Goal: Task Accomplishment & Management: Contribute content

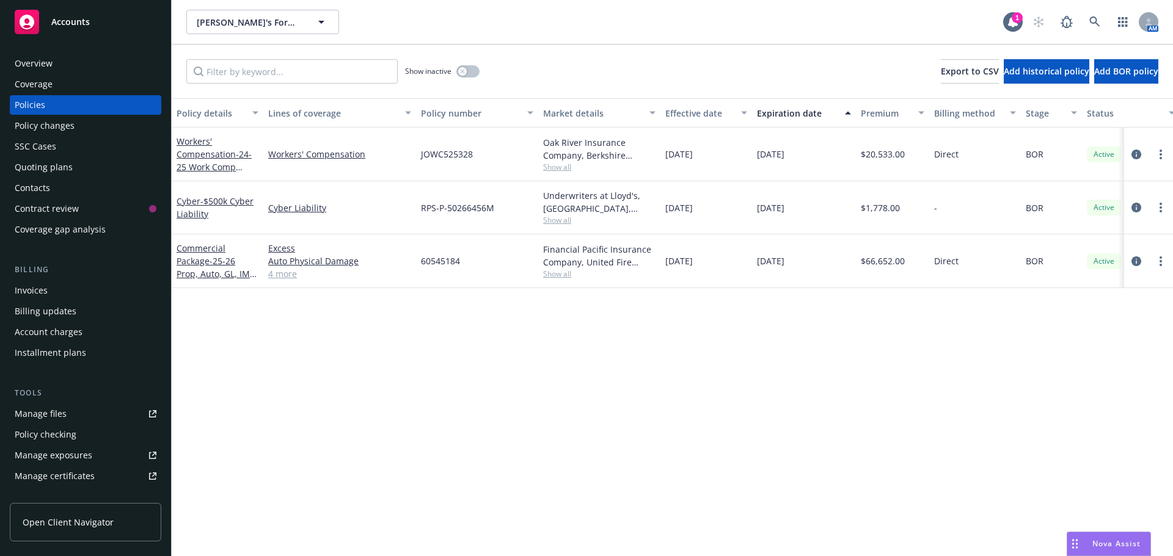
click at [296, 486] on div "Policy details Lines of coverage Policy number Market details Effective date Ex…" at bounding box center [672, 327] width 1001 height 458
click at [197, 270] on span "- 25-26 Prop, Auto, GL, IM & XS Policy" at bounding box center [218, 273] width 82 height 37
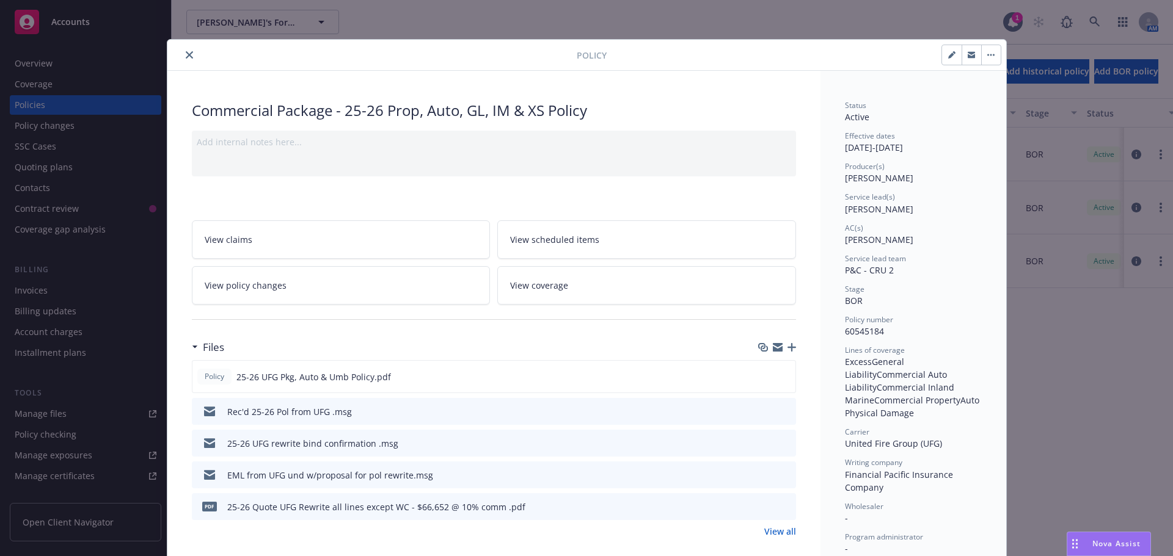
click at [787, 350] on icon "button" at bounding box center [791, 347] width 9 height 9
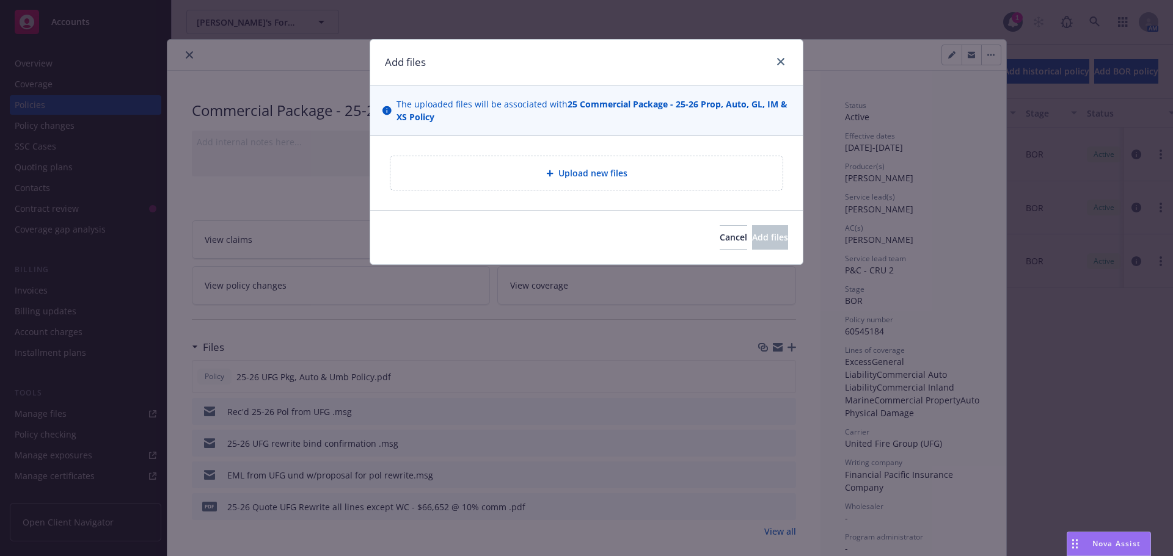
type textarea "x"
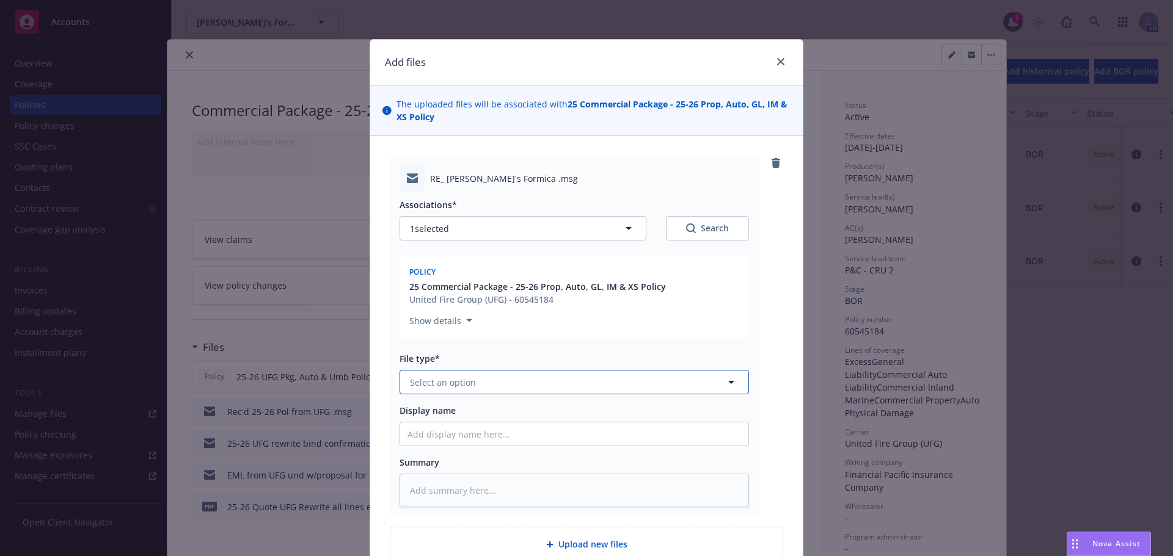
click at [451, 388] on span "Select an option" at bounding box center [443, 382] width 66 height 13
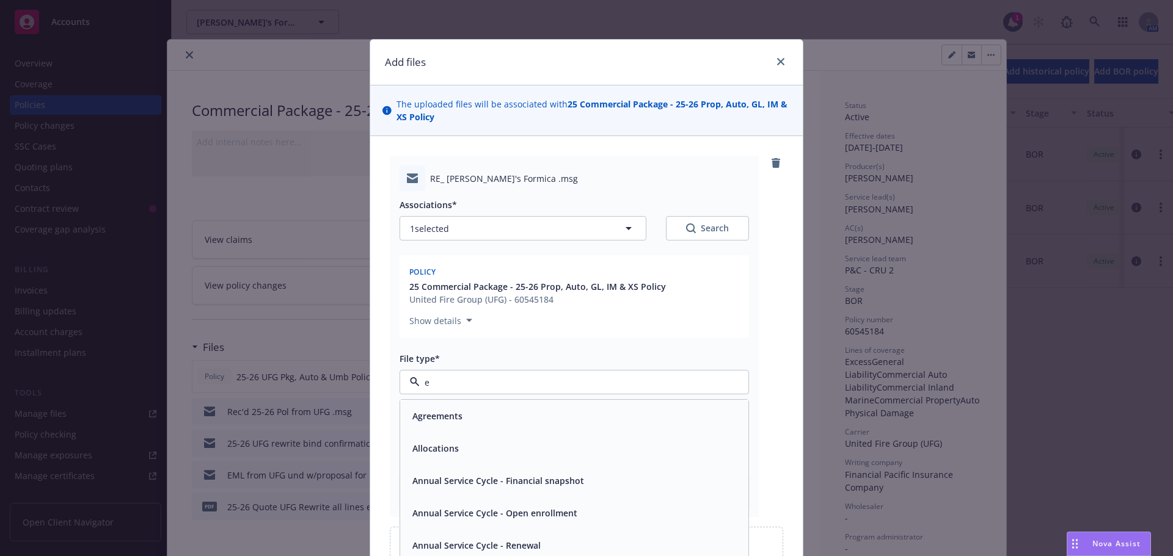
type input "em"
click at [431, 442] on div "Email" at bounding box center [422, 449] width 30 height 18
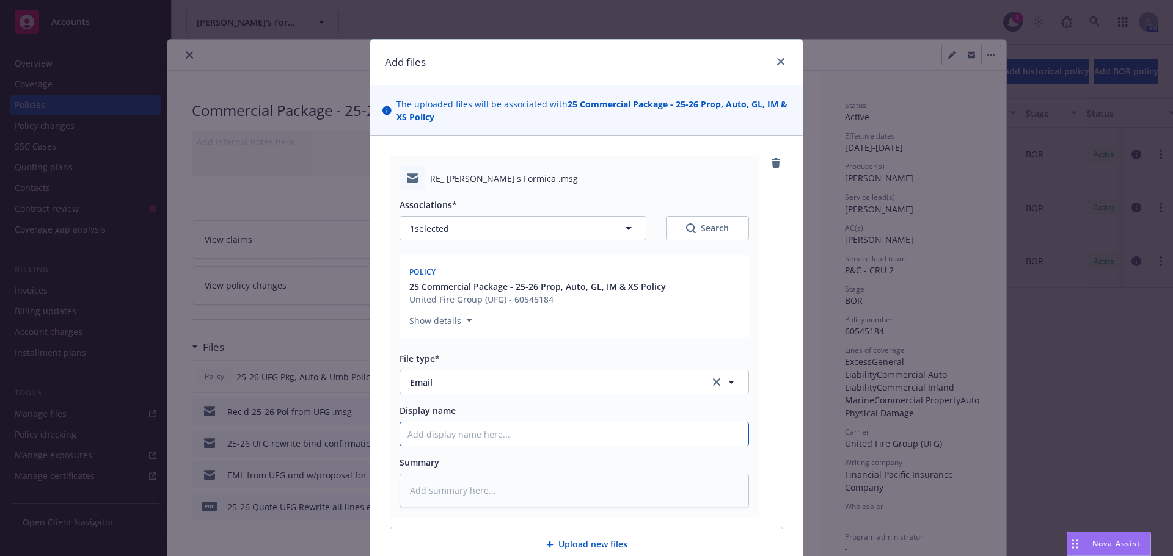
click at [431, 434] on input "Display name" at bounding box center [574, 434] width 348 height 23
type textarea "x"
type input "E"
type textarea "x"
type input "EM"
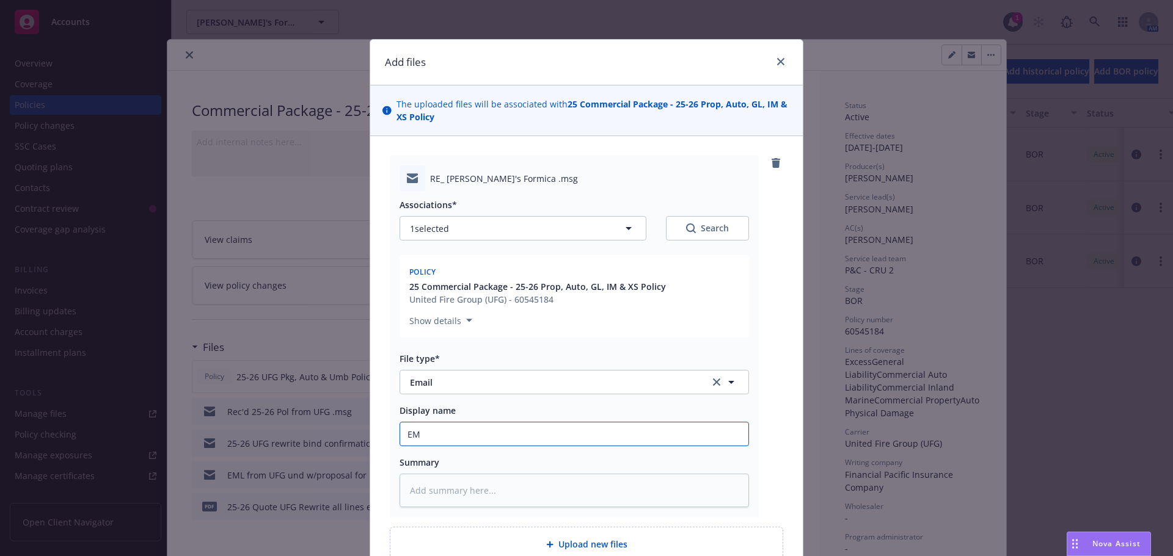
type textarea "x"
type input "EMLD"
type textarea "x"
type input "EMLD"
type textarea "x"
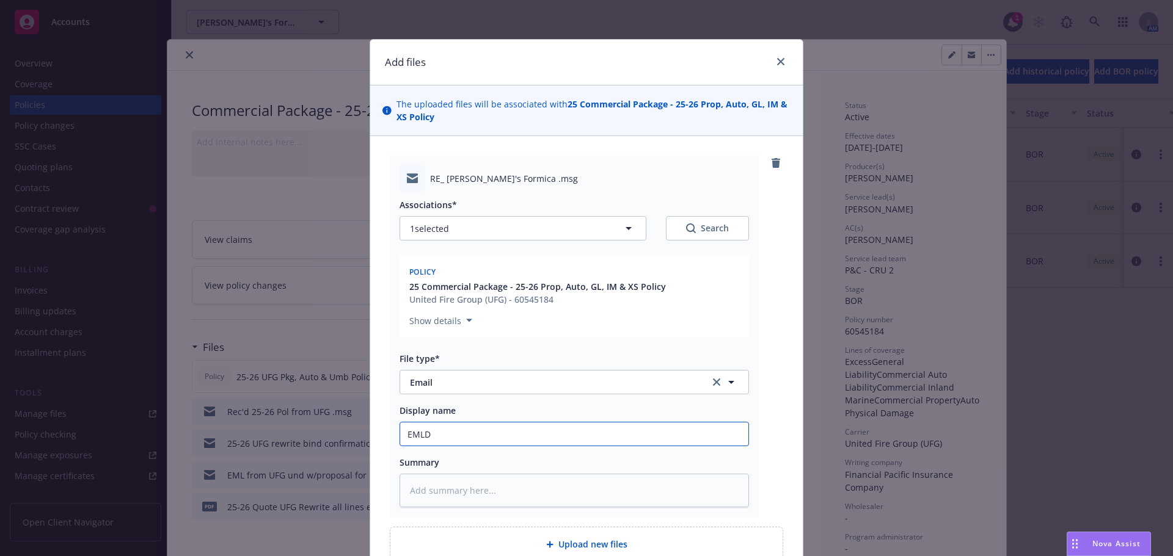
type input "EMLD 2"
type textarea "x"
type input "EMLD 25"
type textarea "x"
type input "EMLD 25-"
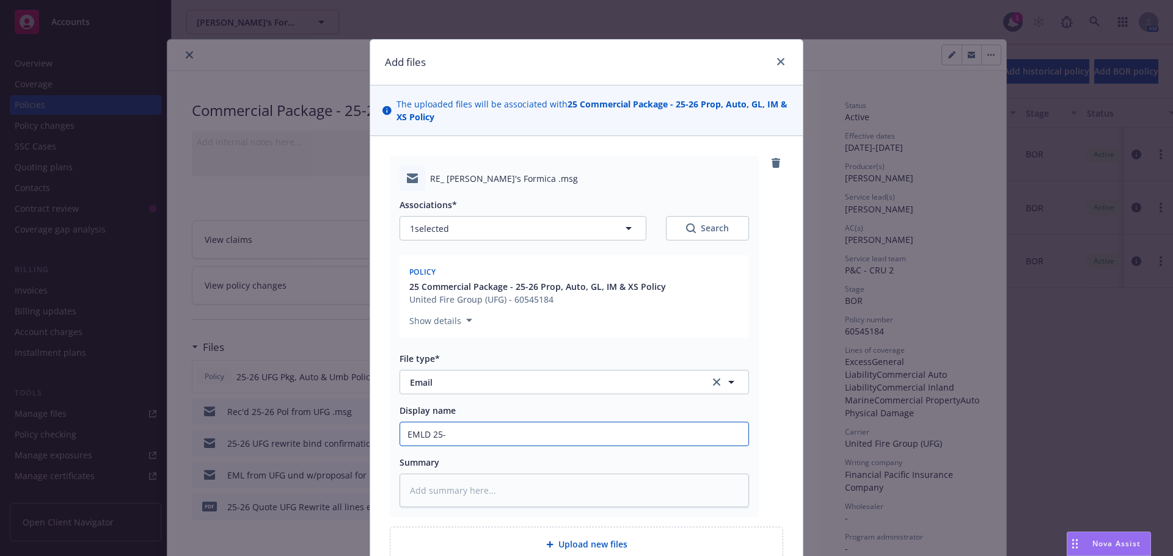
type textarea "x"
type input "EMLD 25-2"
type textarea "x"
type input "EMLD 25-26"
type textarea "x"
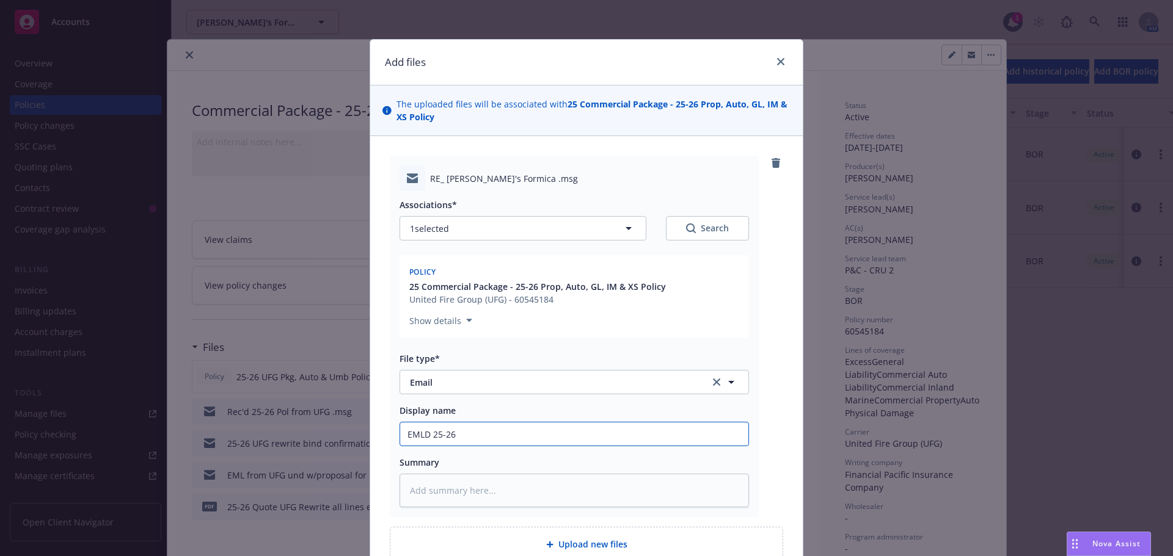
type input "EMLD 25-26"
type textarea "x"
type input "EMLD 25-26 U"
type textarea "x"
type input "EMLD 25-26 UF"
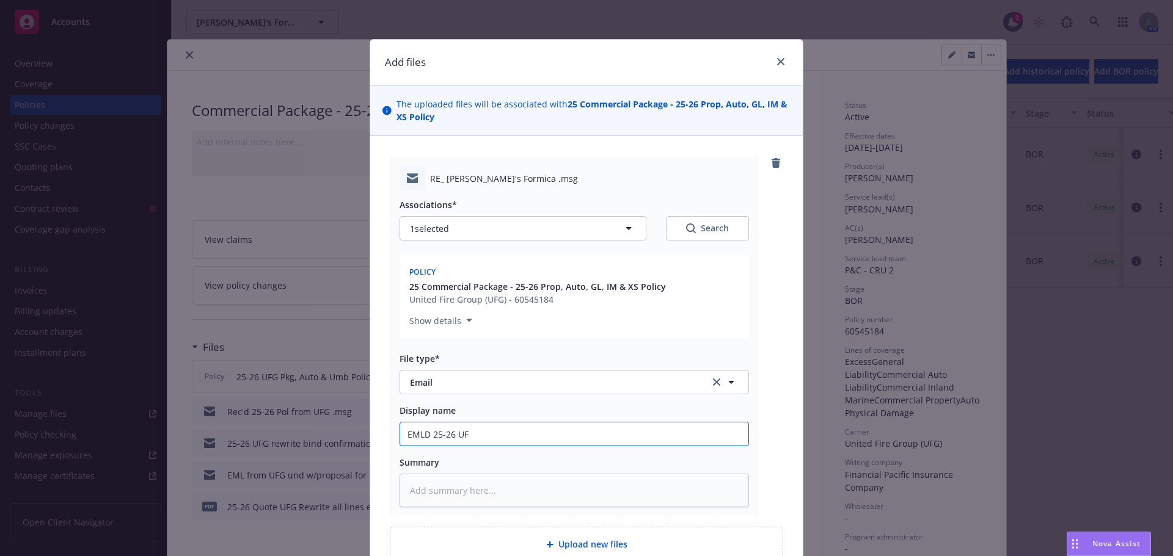
type textarea "x"
type input "EMLD 25-26 UFG"
type textarea "x"
type input "EMLD 25-26 UFG p"
type textarea "x"
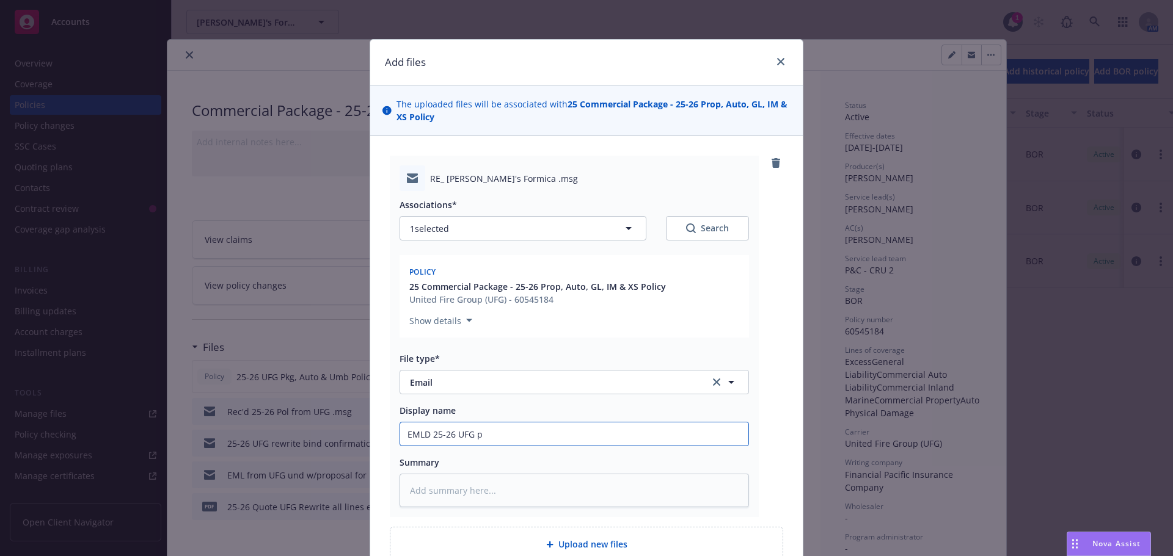
type input "EMLD 25-26 UFG po"
type textarea "x"
type input "EMLD 25-26 UFG pol"
type textarea "x"
type input "EMLD 25-26 UFG pol"
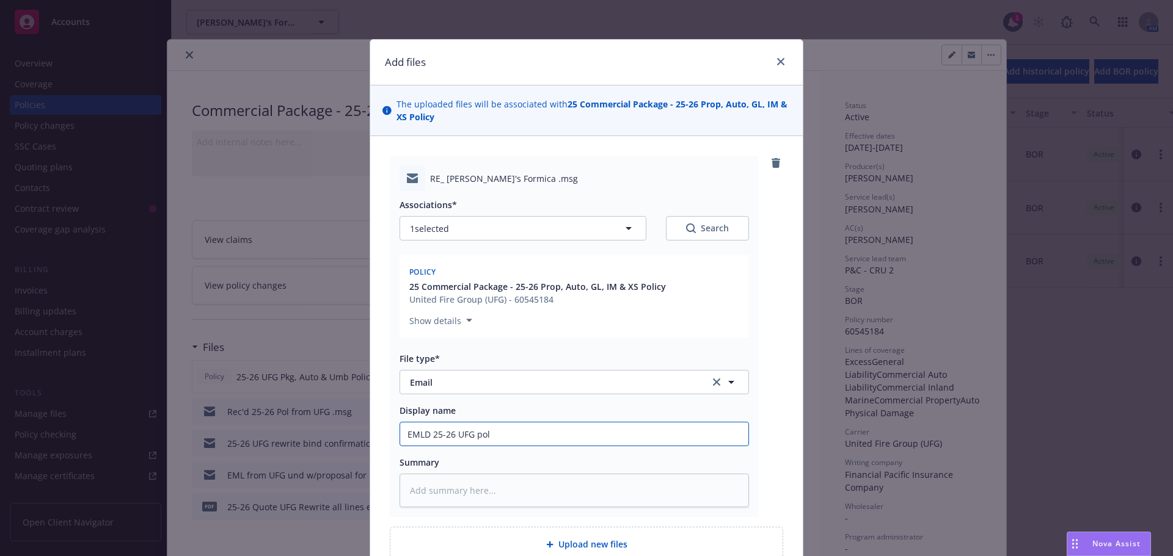
type textarea "x"
type input "EMLD 25-26 UFG pol t"
type textarea "x"
type input "EMLD 25-26 UFG pol to"
type textarea "x"
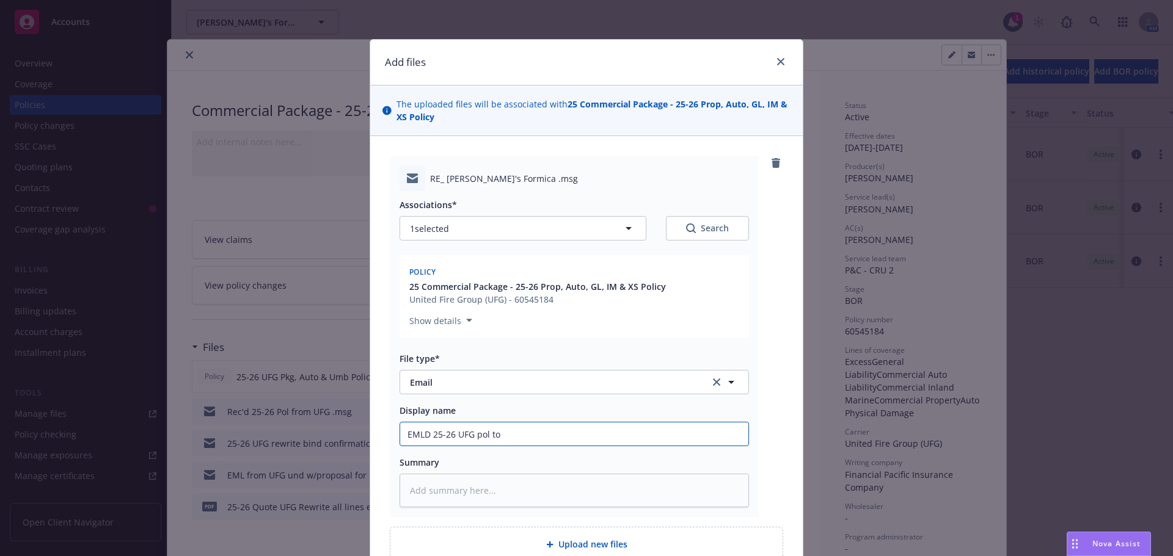
type input "EMLD 25-26 UFG pol to"
type textarea "x"
type input "EMLD 25-26 UFG pol to i"
type textarea "x"
type input "EMLD 25-26 UFG pol to in"
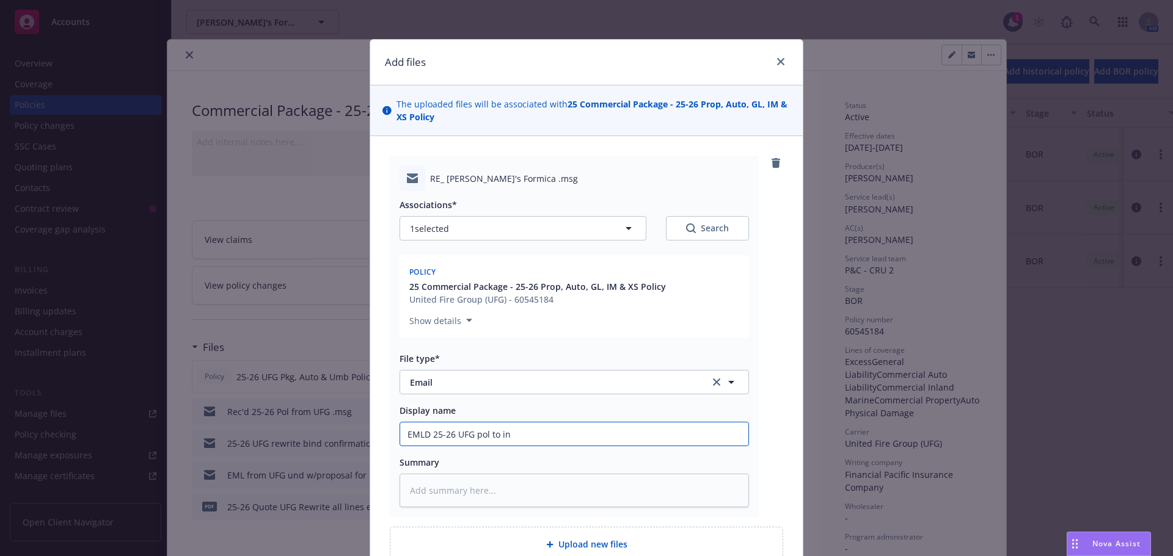
type textarea "x"
type input "EMLD 25-26 UFG pol to ing"
type textarea "x"
type input "EMLD 25-26 UFG pol to [PERSON_NAME]"
type textarea "x"
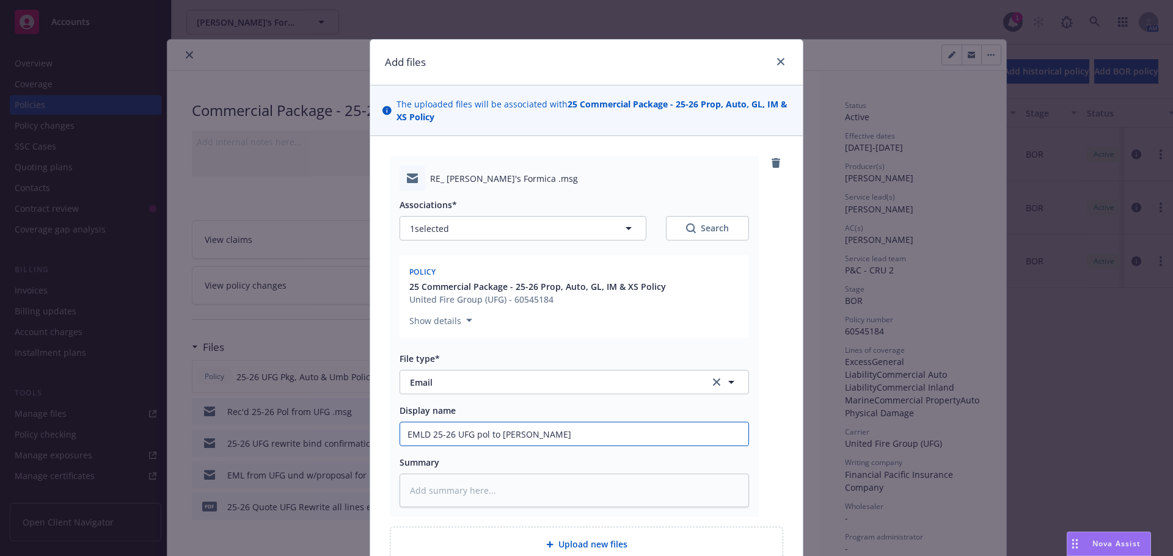
type input "EMLD 25-26 UFG pol to inges"
type textarea "x"
type input "EMLD 25-26 UFG pol to ingest"
type textarea "x"
type input "EMLD 25-26 UFG pol to ingesti"
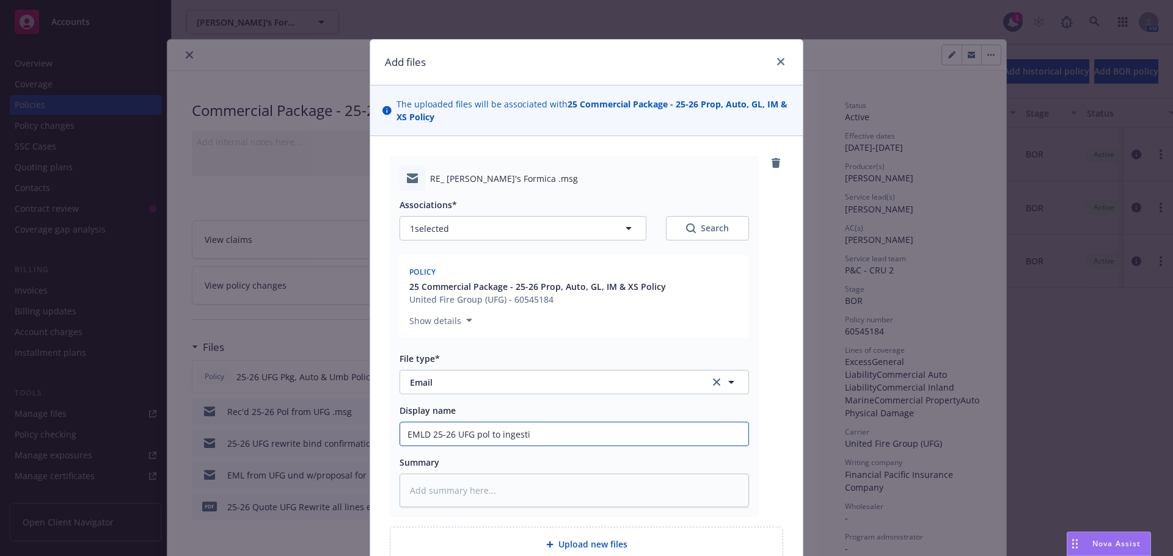
type textarea "x"
type input "EMLD 25-26 UFG pol to ingestio"
type textarea "x"
type input "EMLD 25-26 UFG pol to ingestion"
type textarea "x"
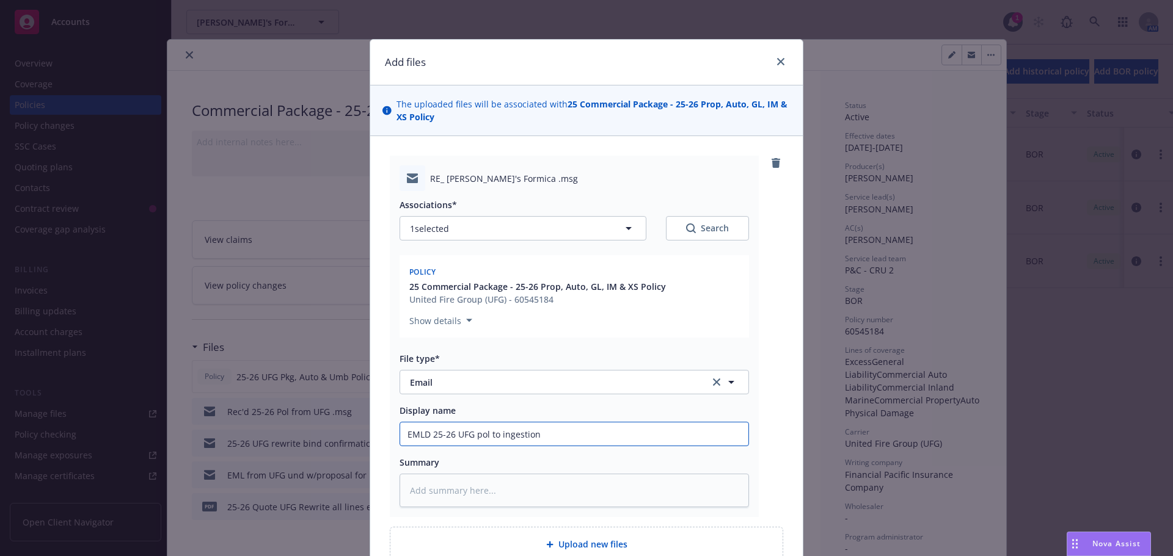
type input "EMLD 25-26 UFG pol to ingestion t"
type textarea "x"
type input "EMLD 25-26 UFG pol to ingestion te"
type textarea "x"
type input "EMLD 25-26 UFG pol to ingestion tea"
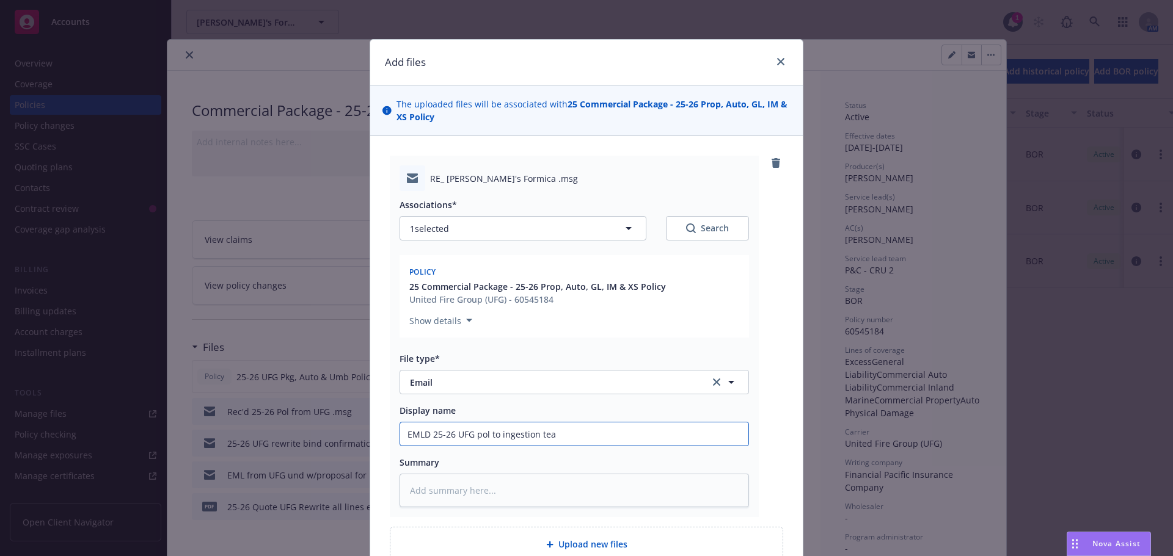
type textarea "x"
type input "EMLD 25-26 UFG pol to ingestion team"
type textarea "x"
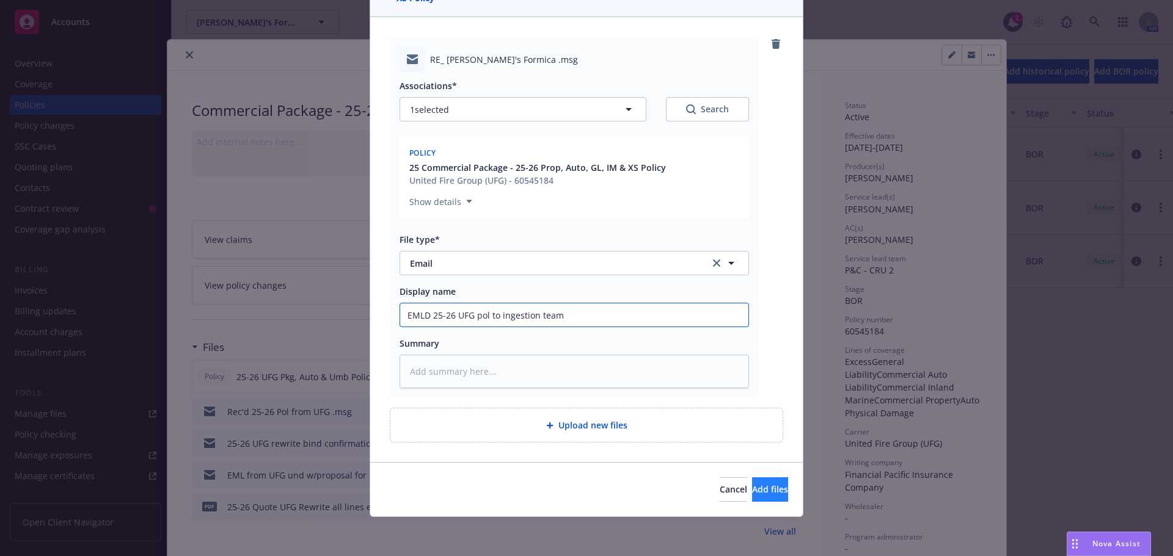
type input "EMLD 25-26 UFG pol to ingestion team"
click at [752, 491] on span "Add files" at bounding box center [770, 490] width 36 height 12
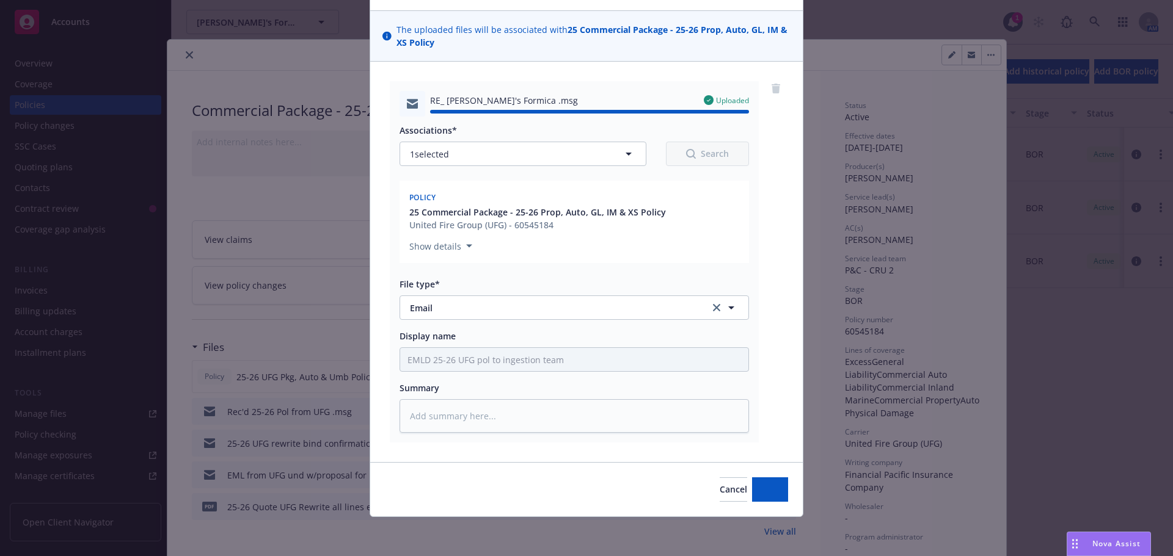
type textarea "x"
